Goal: Information Seeking & Learning: Find specific fact

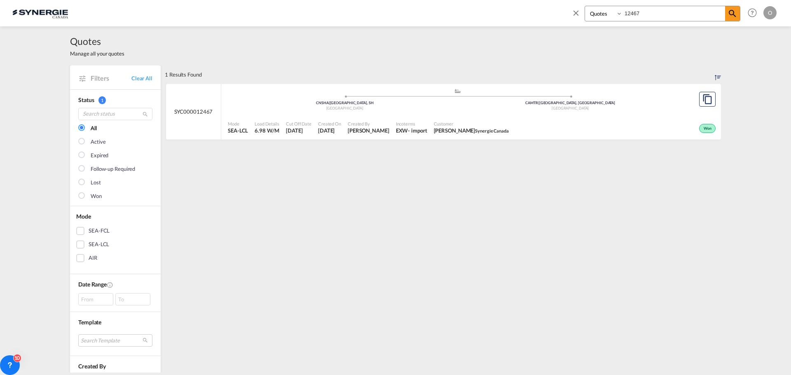
select select "Quotes"
drag, startPoint x: 0, startPoint y: 0, endPoint x: 605, endPoint y: 12, distance: 605.1
click at [605, 12] on div "Bookings Quotes Enquiries 12467" at bounding box center [663, 14] width 156 height 16
click at [374, 132] on span "[PERSON_NAME]" at bounding box center [369, 130] width 42 height 7
click at [319, 129] on span "28 Jul 2025" at bounding box center [330, 130] width 23 height 7
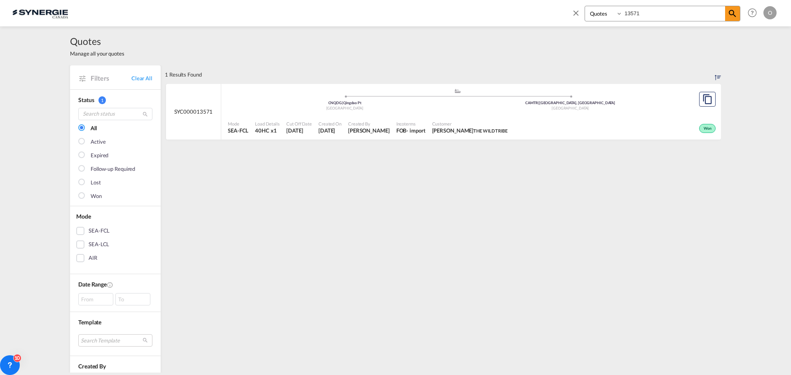
drag, startPoint x: 640, startPoint y: 11, endPoint x: 620, endPoint y: 11, distance: 19.8
click at [620, 11] on div "Bookings Quotes Enquiries 13571" at bounding box center [663, 14] width 156 height 16
click at [385, 131] on span "Adriana Groposila" at bounding box center [369, 130] width 42 height 7
drag, startPoint x: 655, startPoint y: 15, endPoint x: 591, endPoint y: 12, distance: 64.8
click at [591, 12] on div "Bookings Quotes Enquiries 13571" at bounding box center [663, 14] width 156 height 16
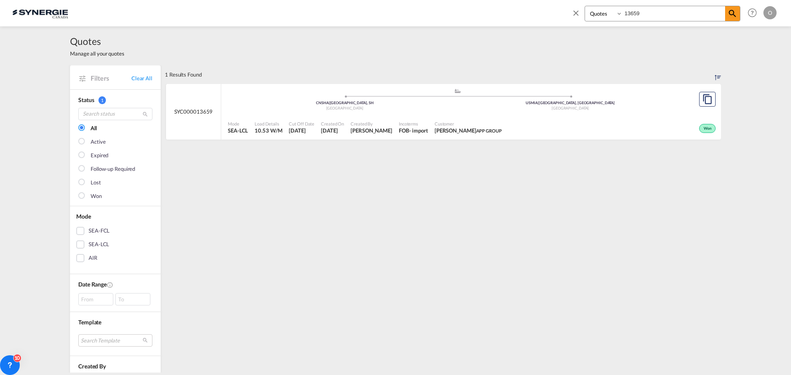
click at [361, 132] on span "Adriana Groposila" at bounding box center [372, 130] width 42 height 7
drag, startPoint x: 646, startPoint y: 13, endPoint x: 603, endPoint y: 11, distance: 42.9
click at [605, 11] on div "Bookings Quotes Enquiries 13659" at bounding box center [663, 14] width 156 height 16
click at [383, 131] on span "[PERSON_NAME]" at bounding box center [369, 130] width 42 height 7
drag, startPoint x: 644, startPoint y: 14, endPoint x: 605, endPoint y: 11, distance: 39.6
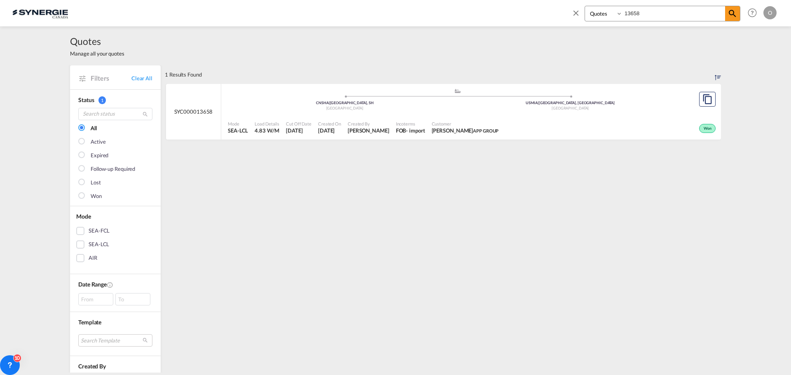
click at [605, 11] on div "Bookings Quotes Enquiries 13658" at bounding box center [663, 14] width 156 height 16
paste input "SYC000014126"
click at [372, 129] on span "[PERSON_NAME]" at bounding box center [372, 130] width 42 height 7
drag, startPoint x: 647, startPoint y: 11, endPoint x: 568, endPoint y: 11, distance: 79.1
click at [568, 11] on div "Bookings Quotes Enquiries SYC000014126 Help Resources Product Release O My Prof…" at bounding box center [673, 13] width 212 height 26
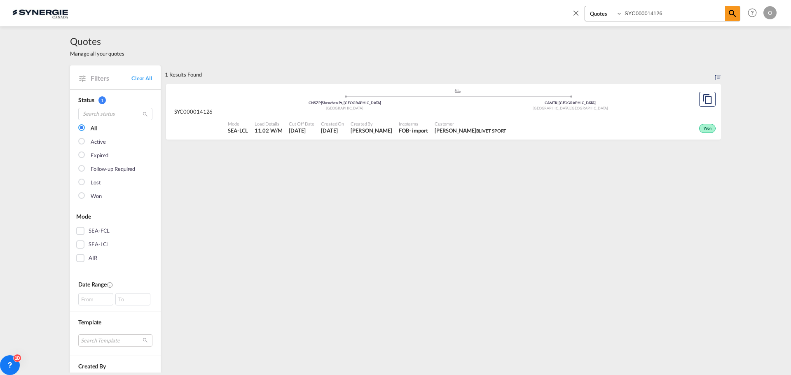
paste input "5"
click at [337, 130] on span "18 Aug 2025" at bounding box center [329, 130] width 23 height 7
drag, startPoint x: 663, startPoint y: 12, endPoint x: 585, endPoint y: 12, distance: 78.7
click at [585, 12] on div "Bookings Quotes Enquiries SYC000014125" at bounding box center [663, 14] width 156 height 16
click at [384, 130] on span "Pablo Gomez Saldarriaga" at bounding box center [372, 130] width 42 height 7
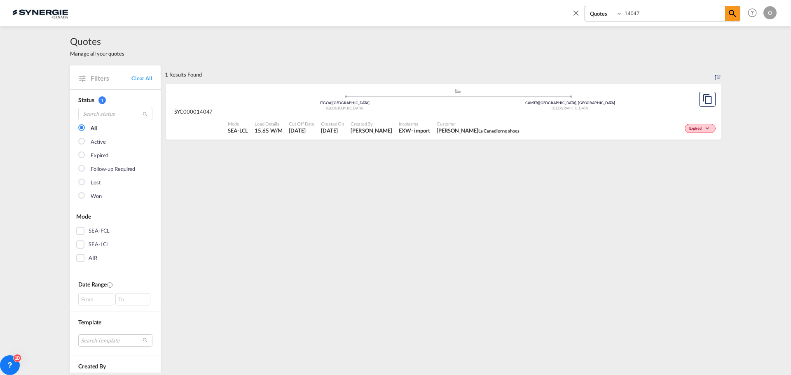
click at [650, 12] on input "14047" at bounding box center [674, 13] width 103 height 14
drag, startPoint x: 650, startPoint y: 12, endPoint x: 622, endPoint y: 11, distance: 28.0
click at [624, 11] on input "14047" at bounding box center [674, 13] width 103 height 14
drag, startPoint x: 622, startPoint y: 11, endPoint x: 616, endPoint y: 12, distance: 5.4
click at [616, 12] on select "Bookings Quotes Enquiries" at bounding box center [604, 13] width 39 height 15
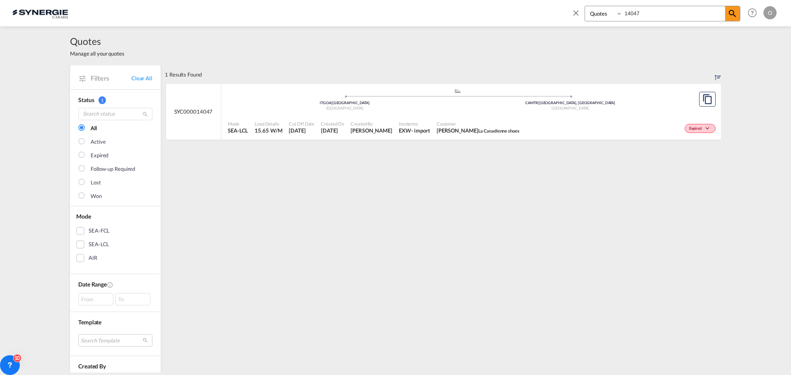
click at [686, 14] on input "14047" at bounding box center [674, 13] width 103 height 14
drag, startPoint x: 652, startPoint y: 13, endPoint x: 625, endPoint y: 12, distance: 26.8
click at [625, 12] on input "14047" at bounding box center [674, 13] width 103 height 14
click at [406, 134] on div "- import" at bounding box center [415, 130] width 19 height 7
drag, startPoint x: 641, startPoint y: 12, endPoint x: 605, endPoint y: 12, distance: 35.4
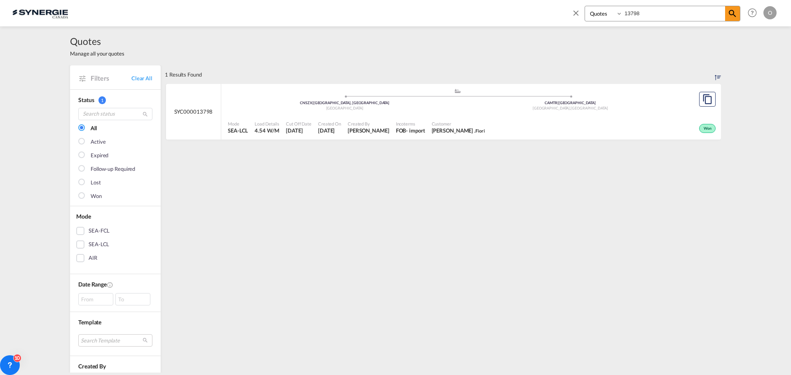
click at [605, 12] on div "Bookings Quotes Enquiries 13798" at bounding box center [663, 14] width 156 height 16
click at [364, 132] on span "[PERSON_NAME]" at bounding box center [369, 130] width 42 height 7
drag, startPoint x: 643, startPoint y: 9, endPoint x: 591, endPoint y: 9, distance: 52.7
click at [591, 9] on div "Bookings Quotes Enquiries 14186" at bounding box center [663, 14] width 156 height 16
paste input "SYC000013834"
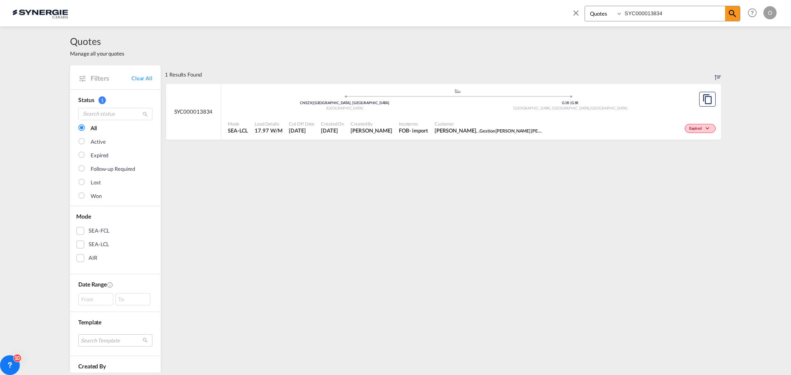
click at [367, 133] on span "Rosa Ho" at bounding box center [372, 130] width 42 height 7
click at [733, 13] on md-icon "icon-magnify" at bounding box center [733, 14] width 10 height 10
click at [687, 13] on input "SYC000013834" at bounding box center [674, 13] width 103 height 14
drag, startPoint x: 687, startPoint y: 13, endPoint x: 612, endPoint y: 13, distance: 75.0
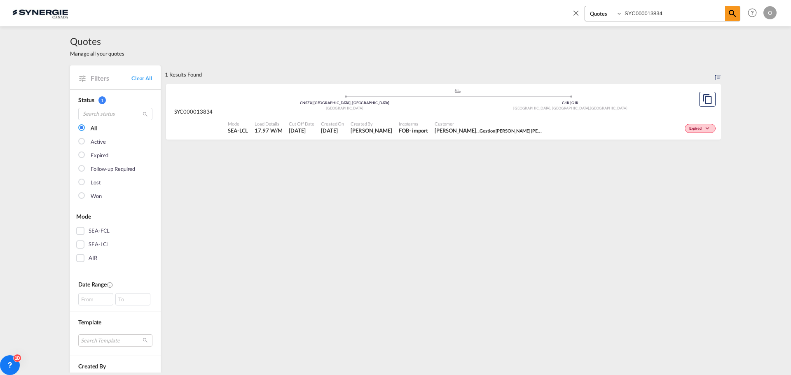
click at [612, 13] on div "Bookings Quotes Enquiries SYC000013834" at bounding box center [663, 14] width 156 height 16
click at [318, 132] on div "Created On 6 Aug 2025" at bounding box center [333, 127] width 30 height 21
click at [644, 12] on input "13834" at bounding box center [674, 13] width 103 height 14
click at [355, 131] on span "Rosa Ho" at bounding box center [369, 130] width 42 height 7
drag, startPoint x: 642, startPoint y: 9, endPoint x: 600, endPoint y: 9, distance: 41.6
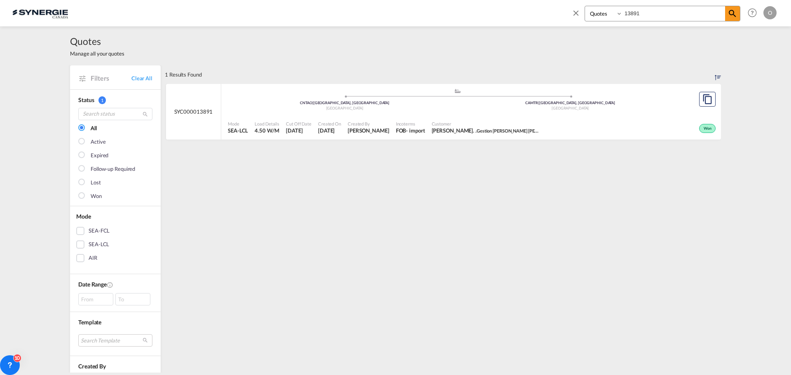
click at [600, 9] on div "Bookings Quotes Enquiries 13891" at bounding box center [663, 14] width 156 height 16
click at [360, 133] on span "[PERSON_NAME]" at bounding box center [369, 130] width 42 height 7
drag, startPoint x: 644, startPoint y: 14, endPoint x: 612, endPoint y: 14, distance: 32.1
click at [612, 14] on div "Bookings Quotes Enquiries 13661" at bounding box center [663, 14] width 156 height 16
type input "13533"
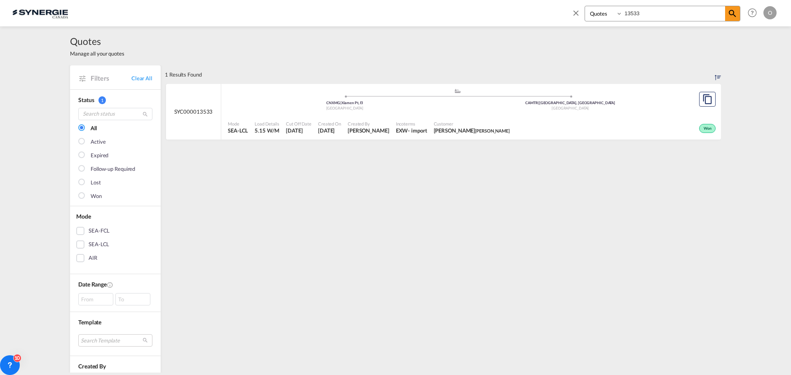
click at [379, 131] on span "Pablo Gomez Saldarriaga" at bounding box center [369, 130] width 42 height 7
click at [620, 14] on select "Bookings Quotes Enquiries" at bounding box center [604, 13] width 39 height 15
select select "Shipments"
click at [585, 6] on select "Bookings Quotes Enquiries" at bounding box center [604, 13] width 39 height 15
drag, startPoint x: 654, startPoint y: 10, endPoint x: 610, endPoint y: 10, distance: 44.1
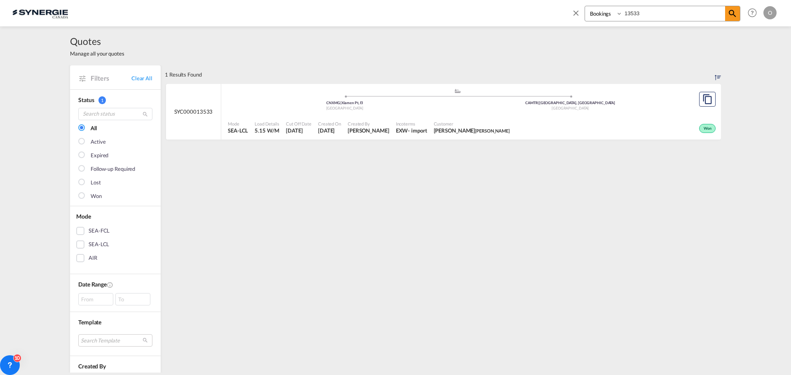
click at [610, 10] on div "Bookings Quotes Enquiries 13533" at bounding box center [663, 14] width 156 height 16
paste input "SYC002655"
type input "SYC002655"
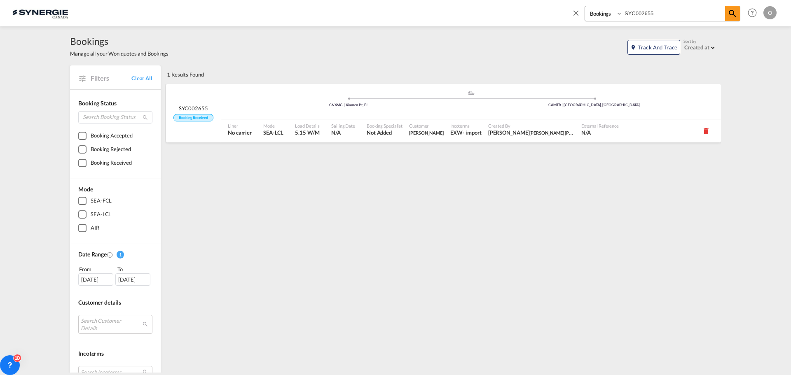
click at [422, 134] on span "Laura Secord" at bounding box center [426, 132] width 35 height 5
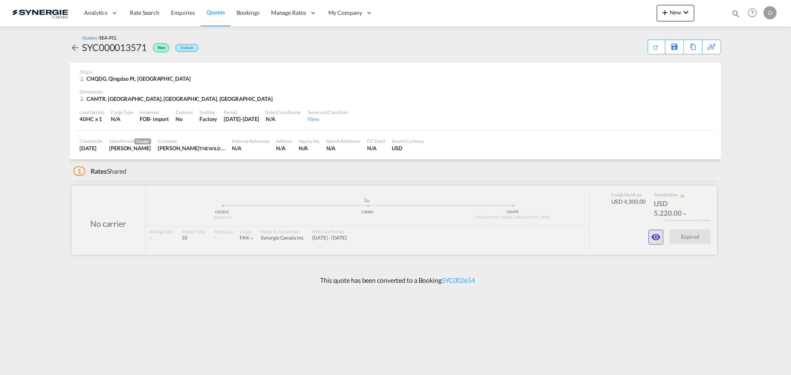
click at [650, 240] on button "button" at bounding box center [656, 237] width 15 height 15
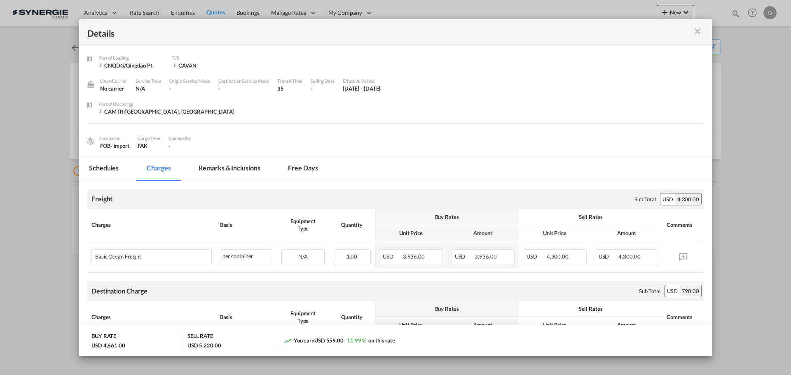
click at [227, 170] on md-tab-item "Remarks & Inclusions" at bounding box center [229, 169] width 81 height 23
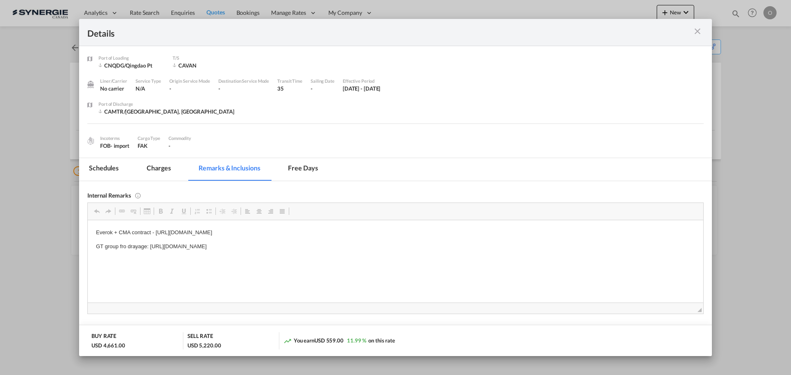
drag, startPoint x: 156, startPoint y: 232, endPoint x: 175, endPoint y: 232, distance: 18.5
drag, startPoint x: 156, startPoint y: 232, endPoint x: 405, endPoint y: 231, distance: 248.5
click at [405, 231] on p "Everok + CMA contract - https://app.frontapp.com/open/cnv_q0gg72n?key=YEYyedEhA…" at bounding box center [395, 232] width 599 height 9
copy p "https://app.frontapp.com/open/cnv_q0gg72n?key=YEYyedEhA_qbtJNbTTM569h8wMJFFpFu"
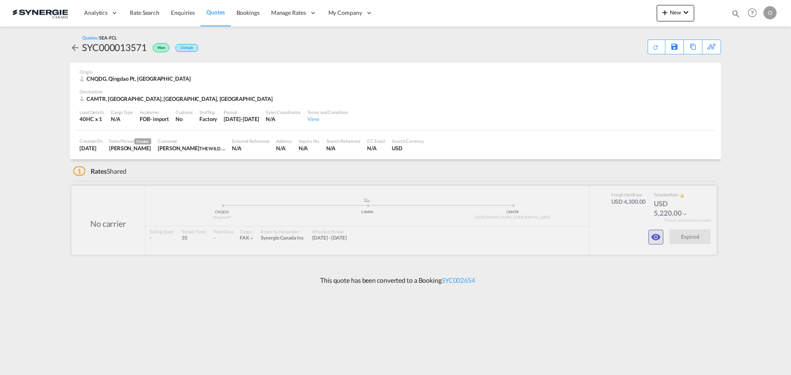
click at [654, 239] on md-icon "icon-eye" at bounding box center [656, 237] width 10 height 10
click at [660, 237] on md-icon "icon-eye" at bounding box center [656, 237] width 10 height 10
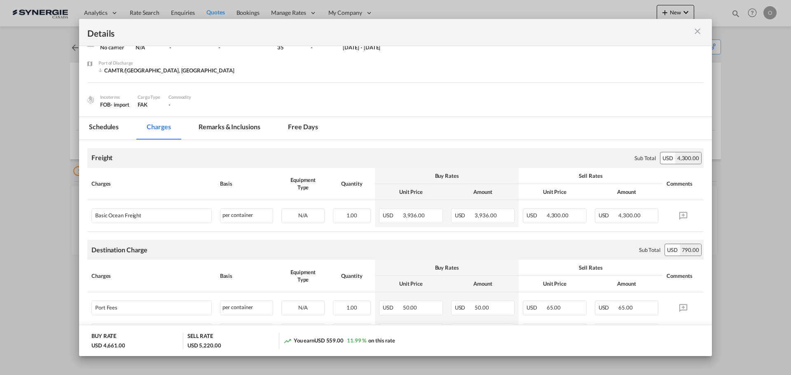
scroll to position [82, 0]
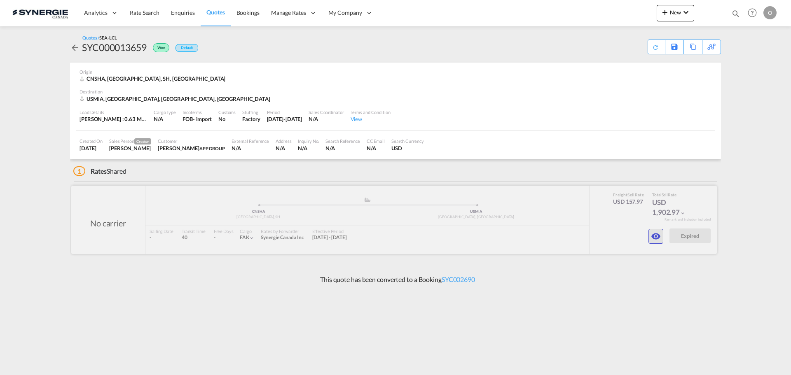
click at [660, 236] on md-icon "icon-eye" at bounding box center [656, 237] width 10 height 10
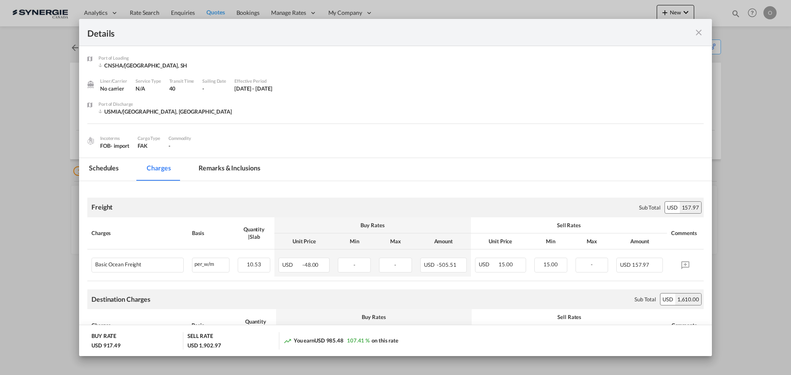
click at [241, 165] on md-tab-item "Remarks & Inclusions" at bounding box center [229, 169] width 81 height 23
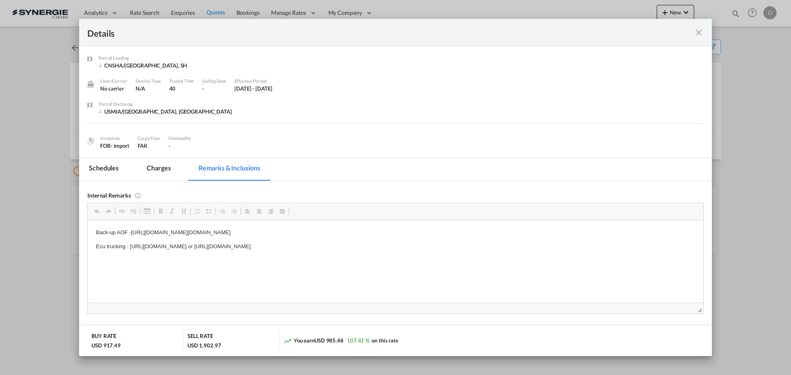
scroll to position [41, 0]
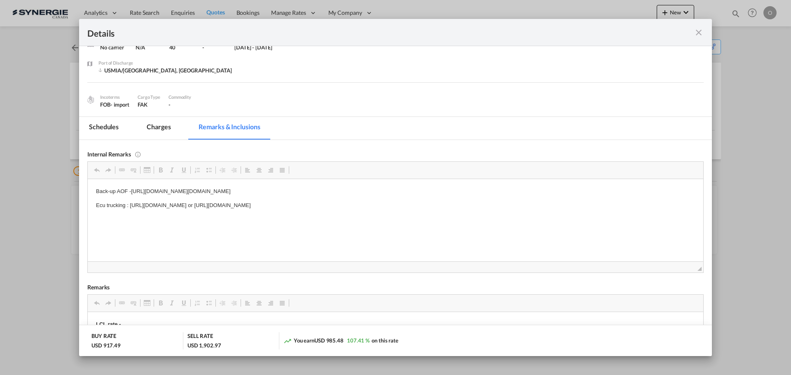
drag, startPoint x: 130, startPoint y: 204, endPoint x: 345, endPoint y: 202, distance: 214.3
click at [345, 202] on p "Ecu trucking : https://app.frontapp.com/open/msg_1g9fikjz?key=2f_E1Zv39Jknzs5fd…" at bounding box center [395, 205] width 599 height 9
copy p "https://app.frontapp.com/open/msg_1g9fikjz?key=2f_E1Zv39Jknzs5fdnpfOKEVXHiwQ5E5"
click at [351, 204] on p "Ecu trucking : https://app.frontapp.com/open/msg_1g9fikjz?key=2f_E1Zv39Jknzs5fd…" at bounding box center [395, 205] width 599 height 9
click at [162, 128] on md-tab-item "Charges" at bounding box center [159, 128] width 44 height 23
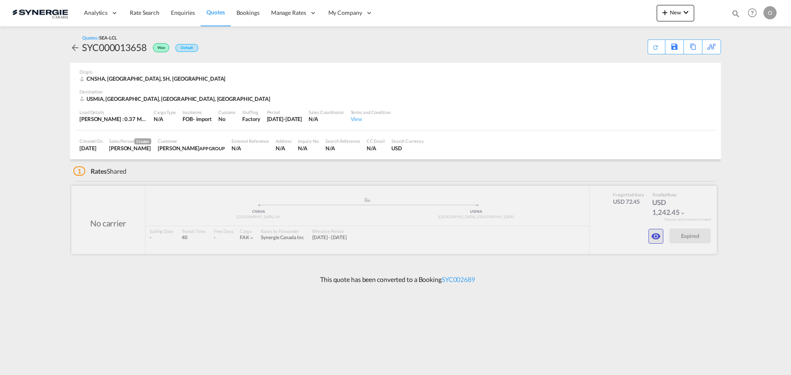
click at [654, 235] on md-icon "icon-eye" at bounding box center [656, 237] width 10 height 10
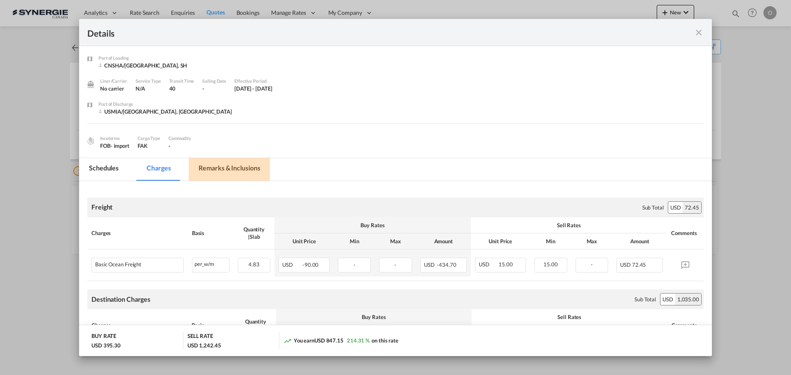
click at [237, 168] on md-tab-item "Remarks & Inclusions" at bounding box center [229, 169] width 81 height 23
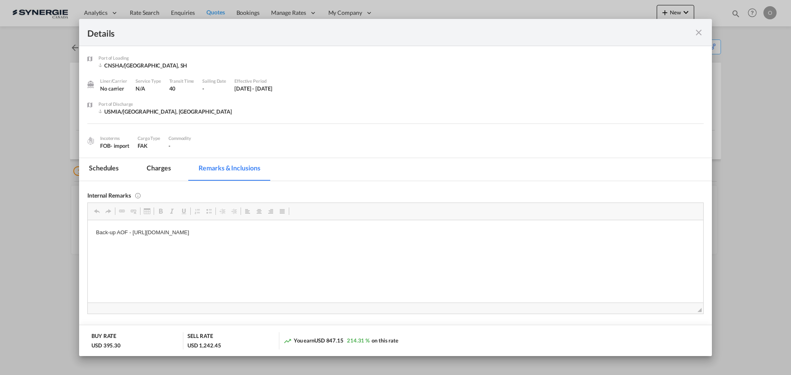
drag, startPoint x: 133, startPoint y: 231, endPoint x: 168, endPoint y: 231, distance: 35.0
drag, startPoint x: 132, startPoint y: 234, endPoint x: 363, endPoint y: 230, distance: 230.8
click at [363, 230] on p "Back-up AOF - [URL][DOMAIN_NAME]" at bounding box center [395, 232] width 599 height 9
copy p "[URL][DOMAIN_NAME]"
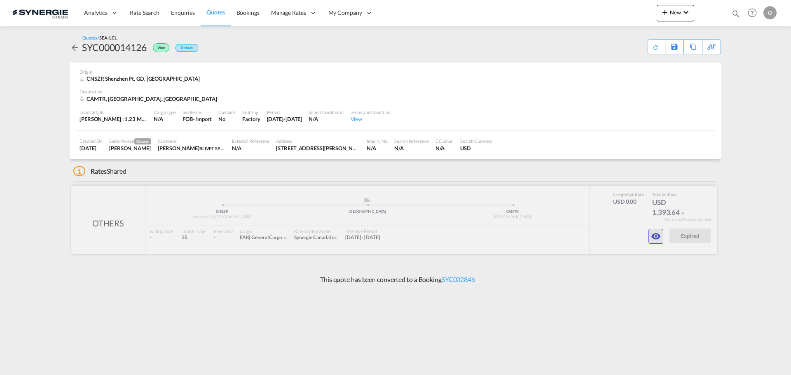
click at [653, 236] on md-icon "icon-eye" at bounding box center [656, 237] width 10 height 10
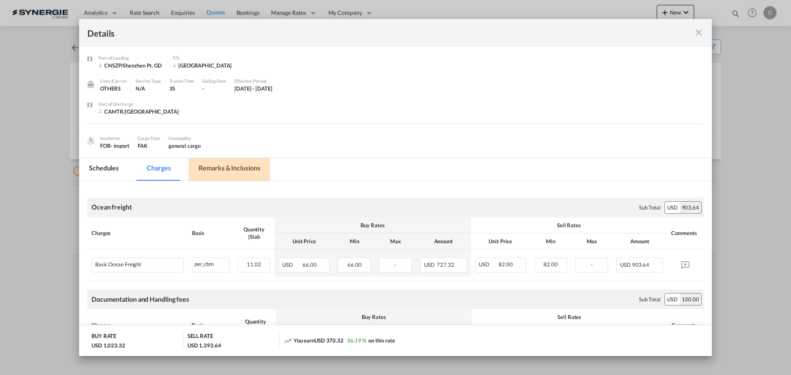
click at [220, 164] on md-tab-item "Remarks & Inclusions" at bounding box center [229, 169] width 81 height 23
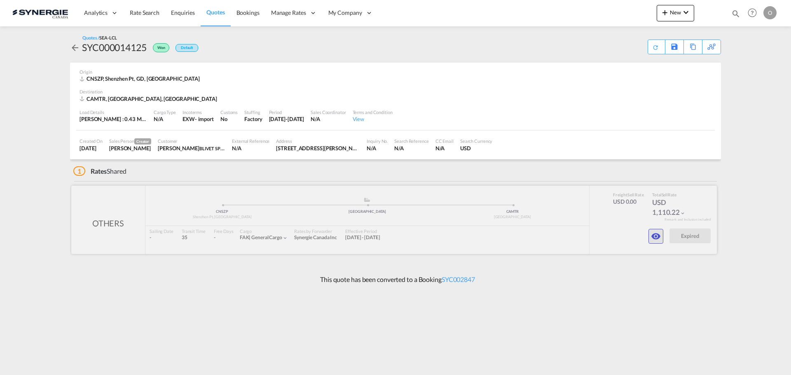
click at [657, 237] on md-icon "icon-eye" at bounding box center [656, 237] width 10 height 10
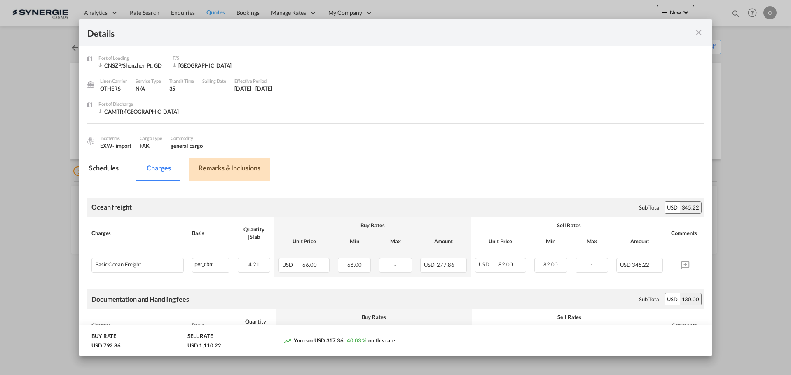
click at [238, 169] on md-tab-item "Remarks & Inclusions" at bounding box center [229, 169] width 81 height 23
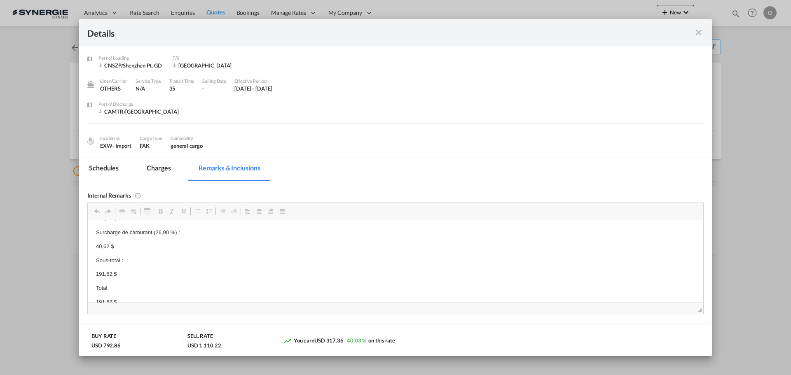
scroll to position [82, 0]
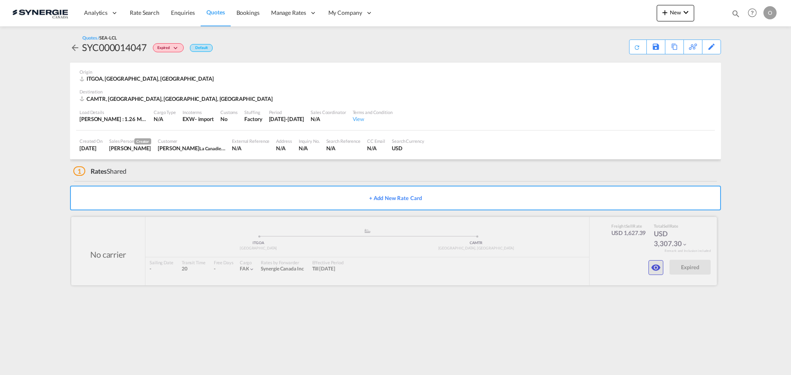
click at [656, 271] on md-icon "icon-eye" at bounding box center [656, 268] width 10 height 10
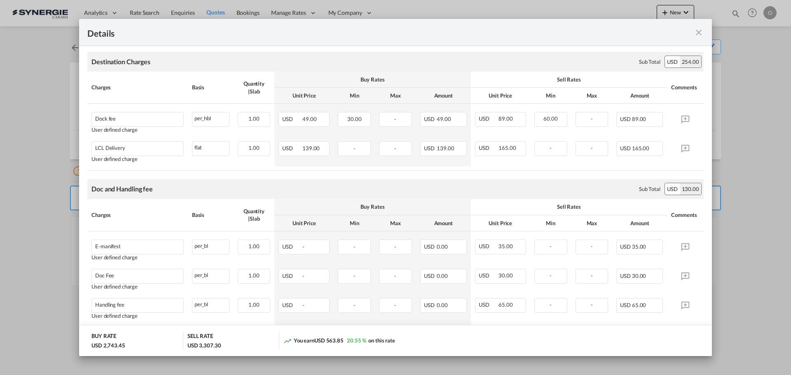
scroll to position [494, 0]
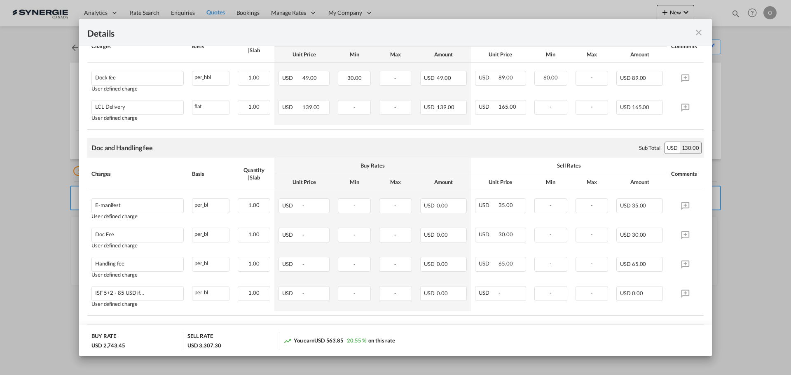
click at [699, 33] on md-icon "icon-close fg-AAA8AD m-0 cursor" at bounding box center [699, 33] width 10 height 10
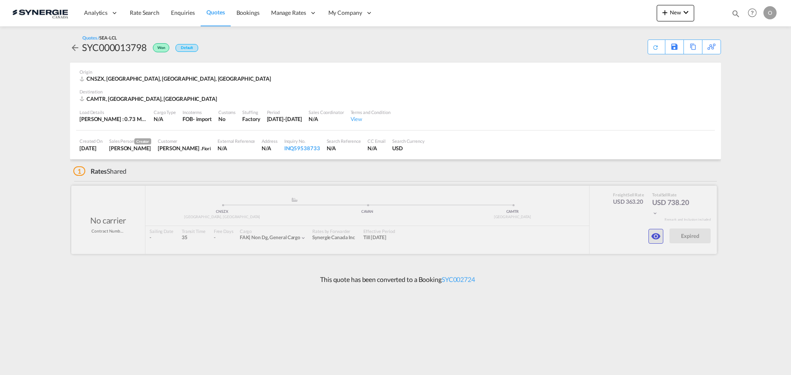
click at [656, 236] on md-icon "icon-eye" at bounding box center [656, 237] width 10 height 10
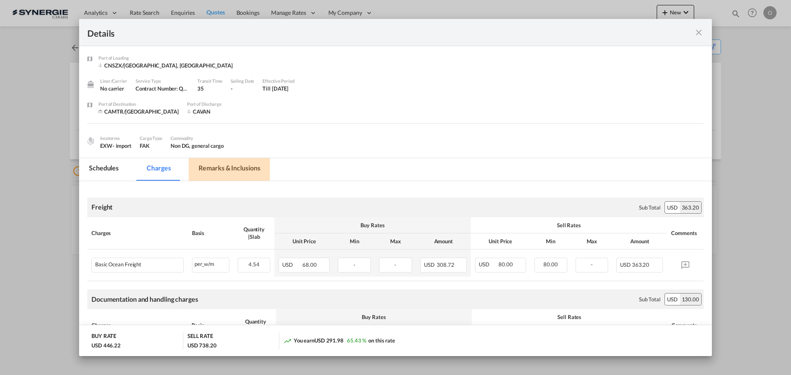
click at [237, 165] on md-tab-item "Remarks & Inclusions" at bounding box center [229, 169] width 81 height 23
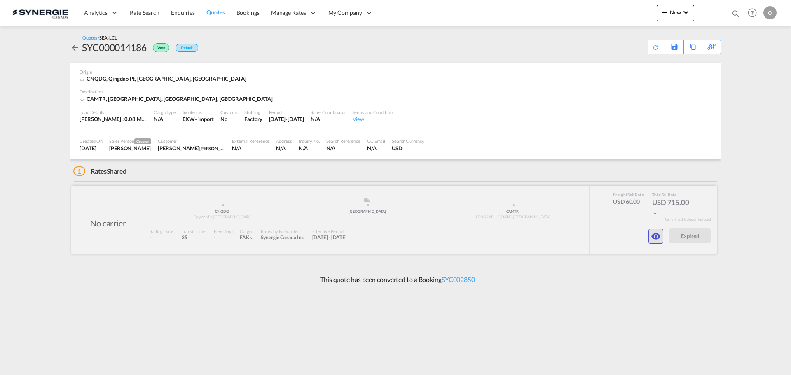
click at [656, 237] on md-icon "icon-eye" at bounding box center [656, 237] width 10 height 10
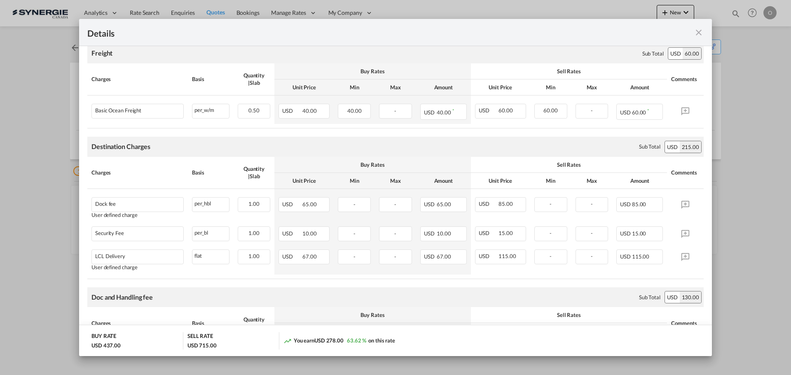
scroll to position [165, 0]
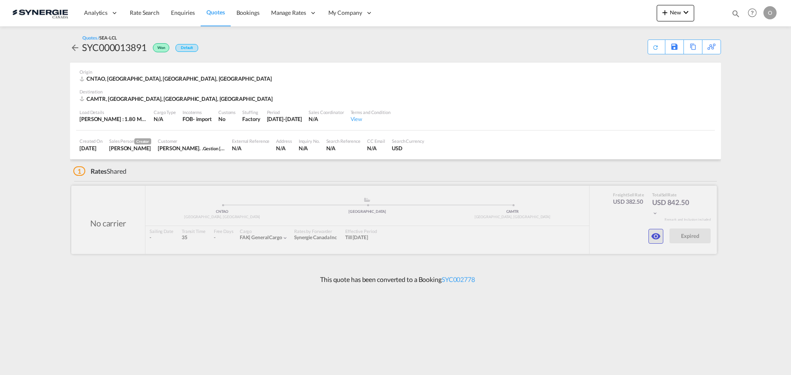
click at [655, 237] on md-icon "icon-eye" at bounding box center [656, 237] width 10 height 10
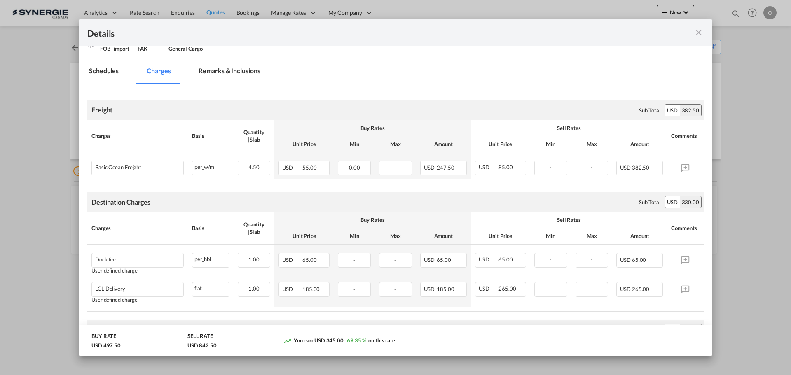
scroll to position [124, 0]
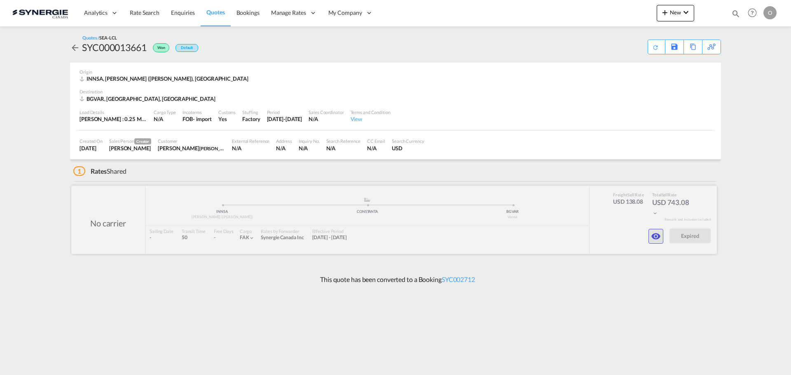
click at [653, 237] on md-icon "icon-eye" at bounding box center [656, 237] width 10 height 10
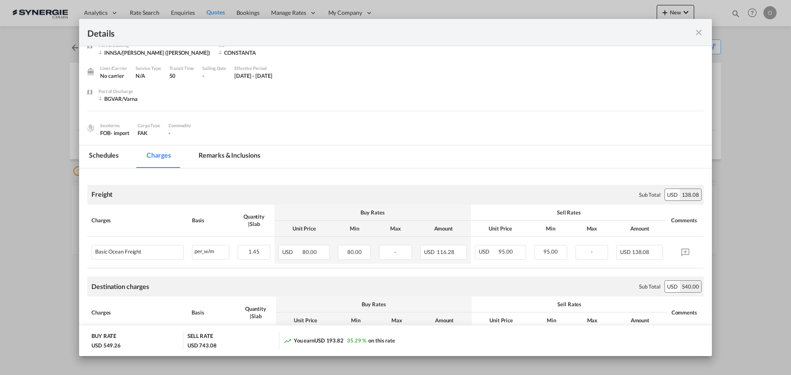
scroll to position [1, 0]
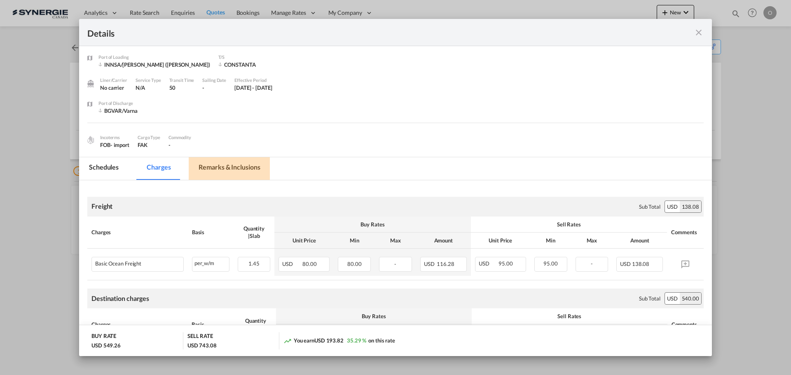
click at [247, 168] on md-tab-item "Remarks & Inclusions" at bounding box center [229, 168] width 81 height 23
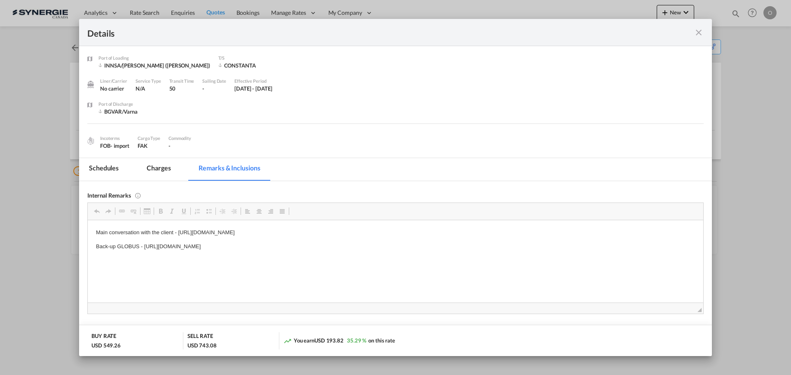
scroll to position [0, 0]
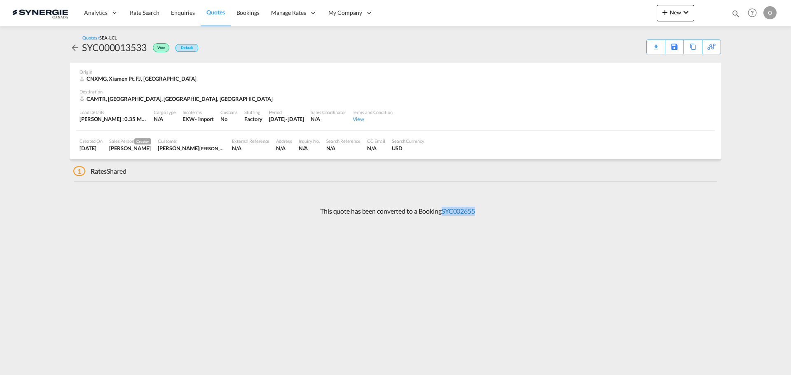
drag, startPoint x: 477, startPoint y: 211, endPoint x: 444, endPoint y: 212, distance: 33.0
click at [444, 212] on div "This quote has been converted to a Booking SYC002655" at bounding box center [395, 211] width 651 height 22
copy link "SYC002655"
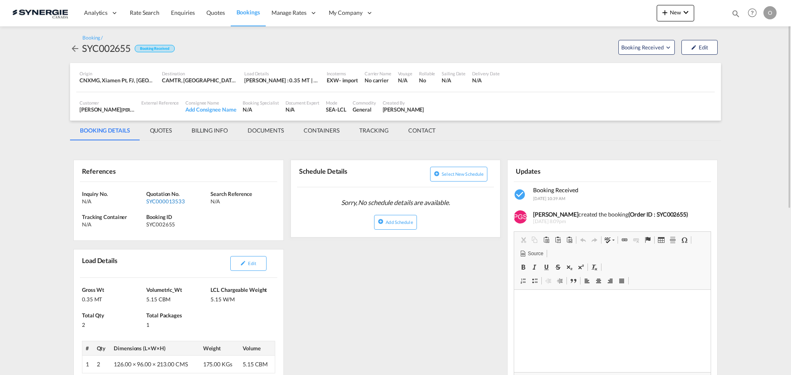
click at [167, 204] on div "SYC000013533" at bounding box center [177, 201] width 62 height 7
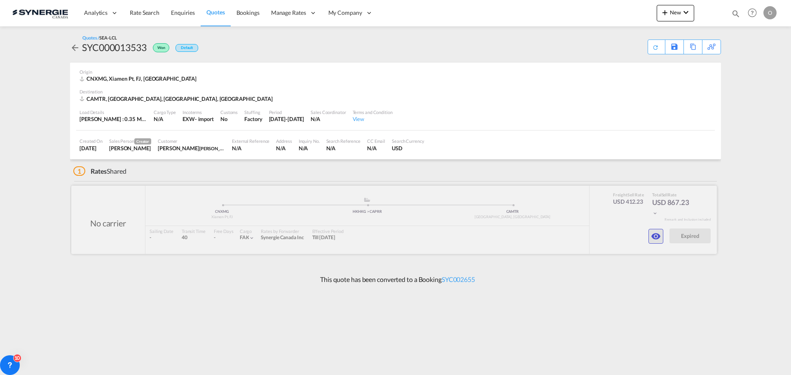
click at [655, 236] on md-icon "icon-eye" at bounding box center [656, 237] width 10 height 10
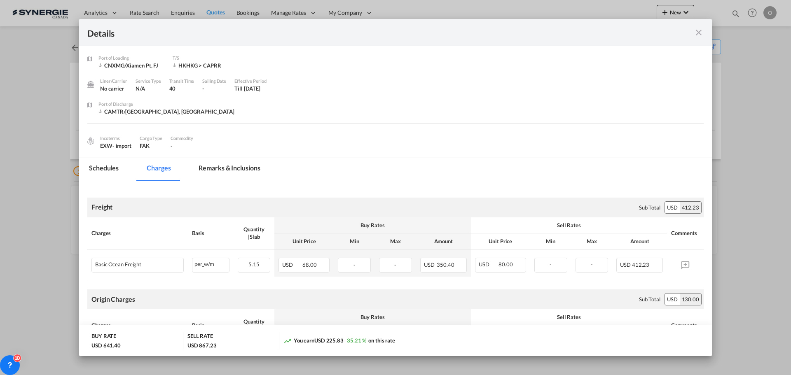
click at [230, 169] on md-tab-item "Remarks & Inclusions" at bounding box center [229, 169] width 81 height 23
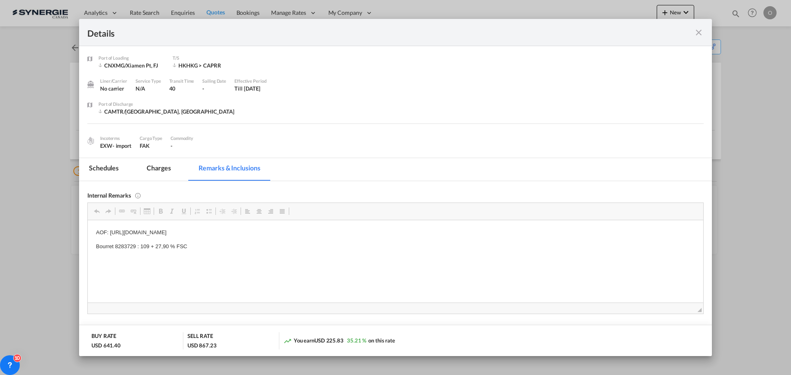
click at [695, 29] on md-icon "icon-close fg-AAA8AD m-0 cursor" at bounding box center [699, 33] width 10 height 10
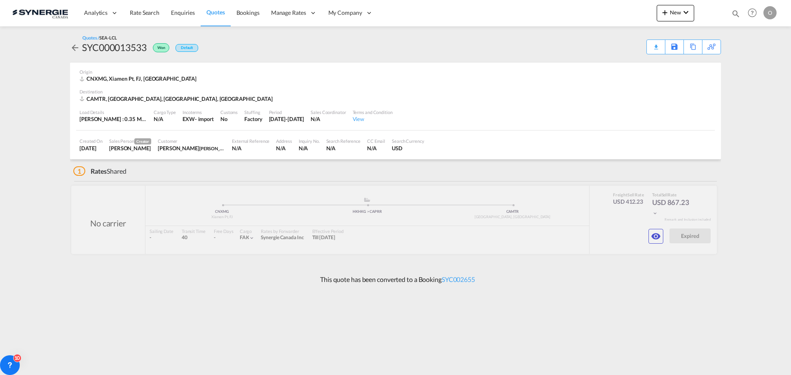
click at [732, 12] on md-icon "icon-magnify" at bounding box center [735, 13] width 9 height 9
click at [616, 13] on select "Bookings Quotes Enquiries" at bounding box center [604, 13] width 39 height 15
select select "Quotes"
click at [585, 6] on select "Bookings Quotes Enquiries" at bounding box center [604, 13] width 39 height 15
click at [628, 10] on input at bounding box center [674, 13] width 103 height 14
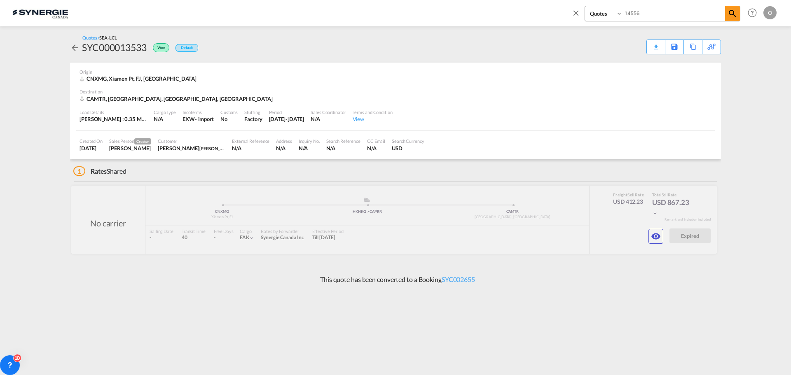
type input "14556"
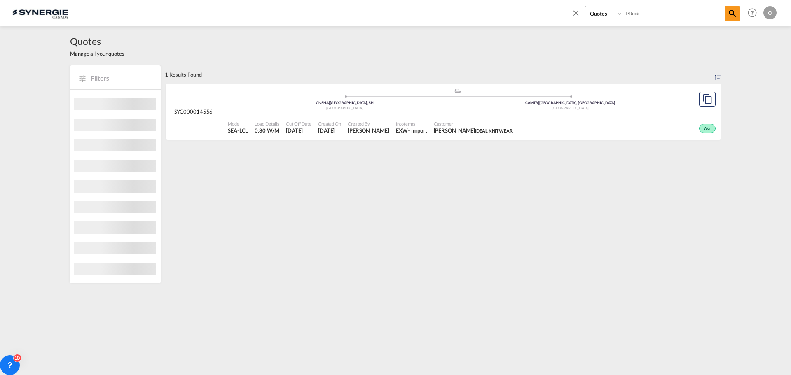
click at [361, 130] on span "[PERSON_NAME]" at bounding box center [369, 130] width 42 height 7
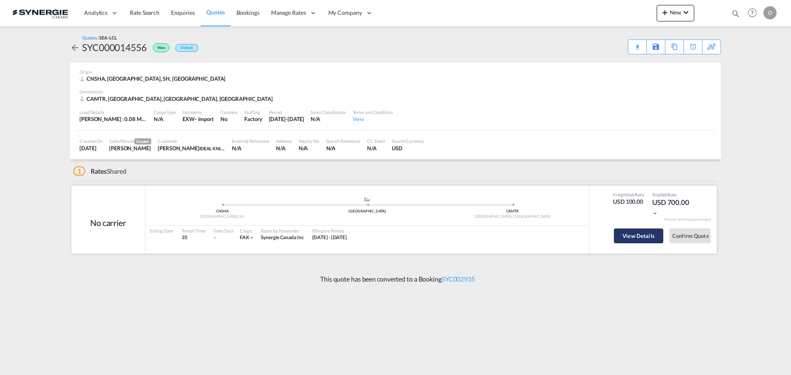
click at [626, 238] on button "View Details" at bounding box center [638, 236] width 49 height 15
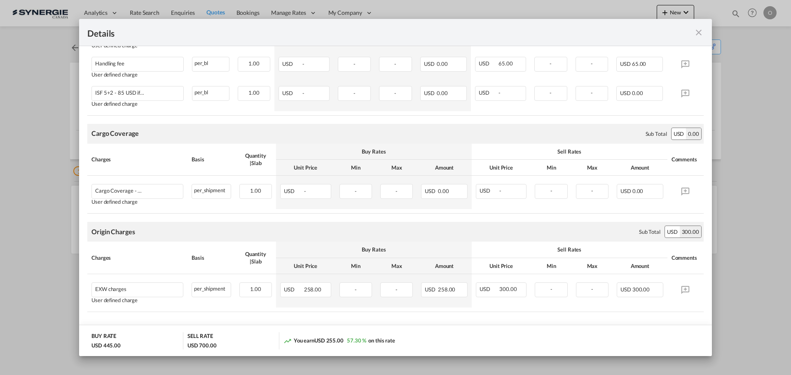
scroll to position [493, 0]
